Goal: Task Accomplishment & Management: Complete application form

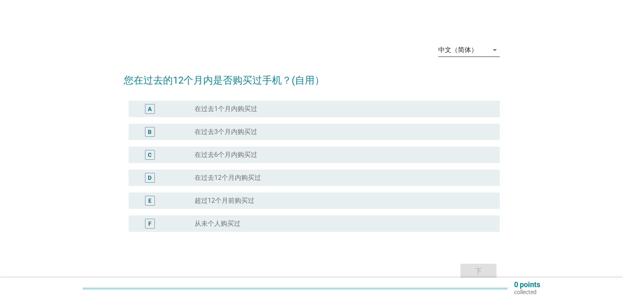
click at [464, 48] on div "中文（简体）" at bounding box center [458, 49] width 39 height 7
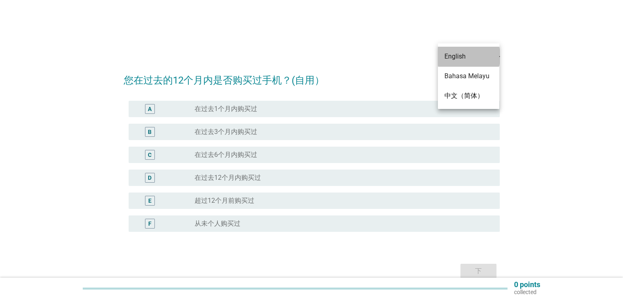
click at [466, 54] on div "English" at bounding box center [469, 57] width 48 height 10
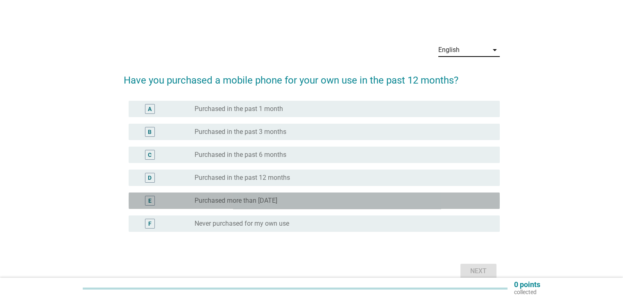
click at [275, 202] on label "Purchased more than [DATE]" at bounding box center [236, 201] width 83 height 8
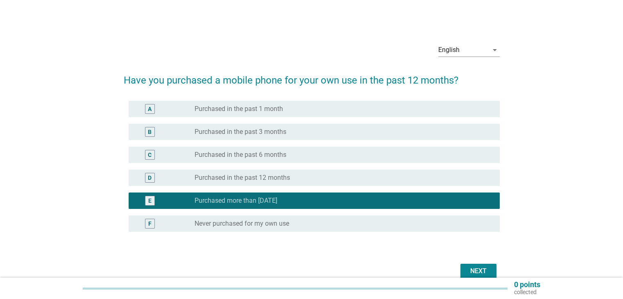
click at [480, 266] on button "Next" at bounding box center [479, 271] width 36 height 15
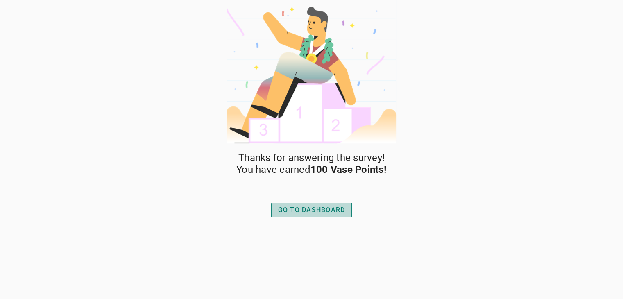
click at [321, 215] on button "GO TO DASHBOARD" at bounding box center [311, 210] width 81 height 15
